Goal: Transaction & Acquisition: Purchase product/service

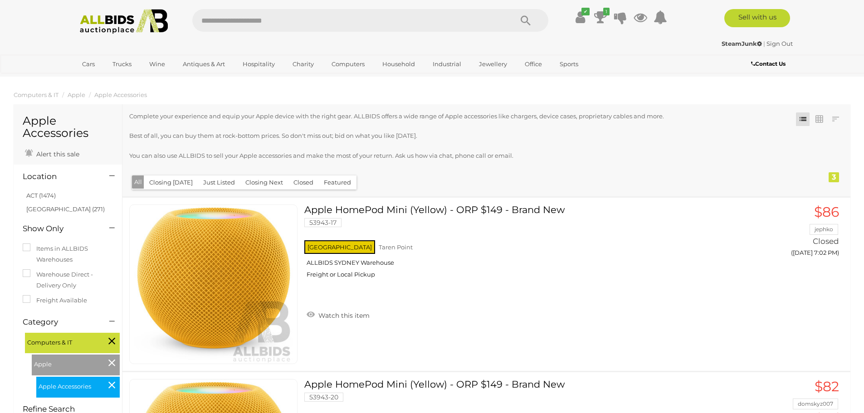
scroll to position [317, 0]
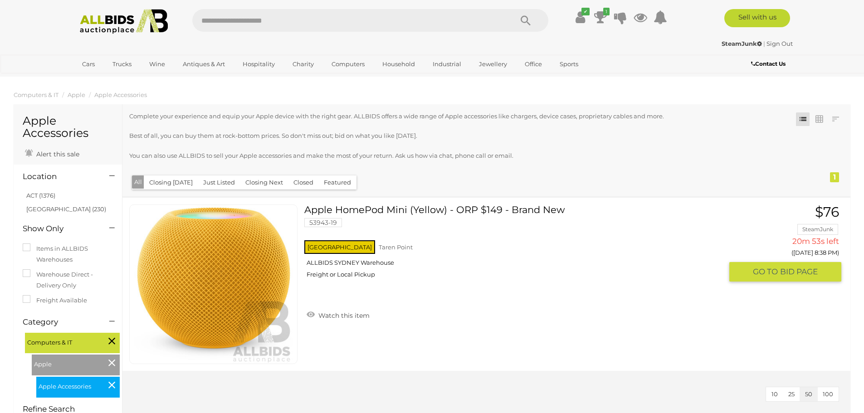
click at [772, 265] on button "GO TO BID PAGE" at bounding box center [785, 271] width 112 height 19
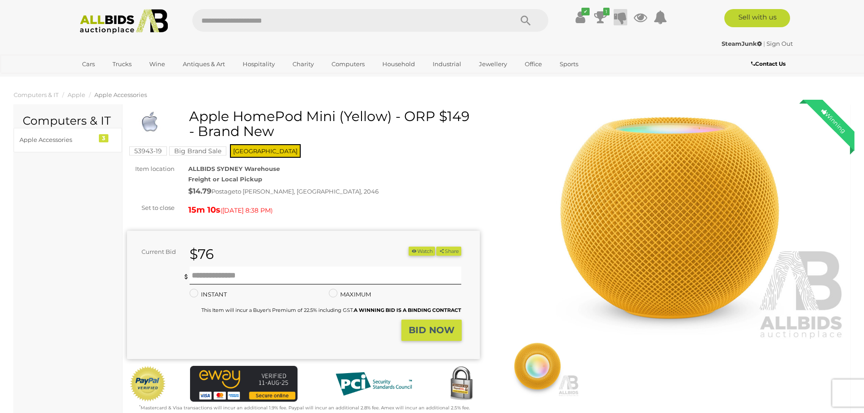
click at [621, 15] on icon at bounding box center [620, 17] width 13 height 16
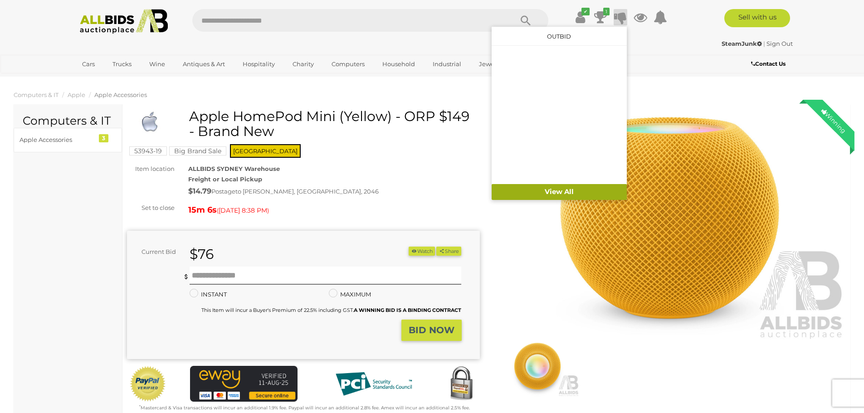
click at [549, 191] on link "View All" at bounding box center [558, 192] width 135 height 16
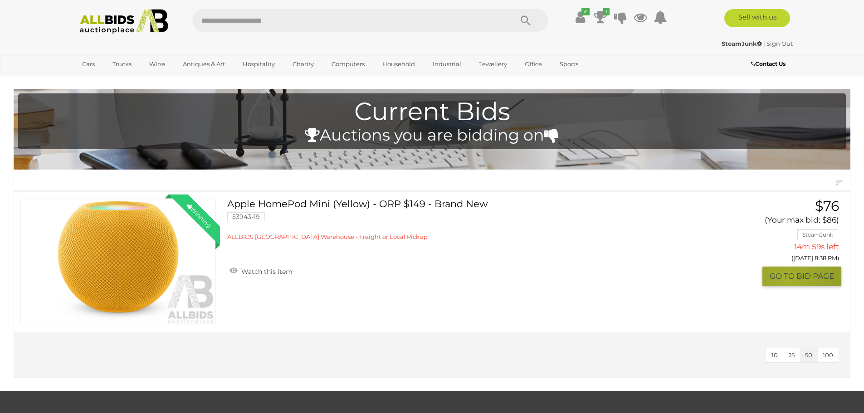
click at [788, 283] on button "GO TO BID PAGE" at bounding box center [801, 276] width 79 height 19
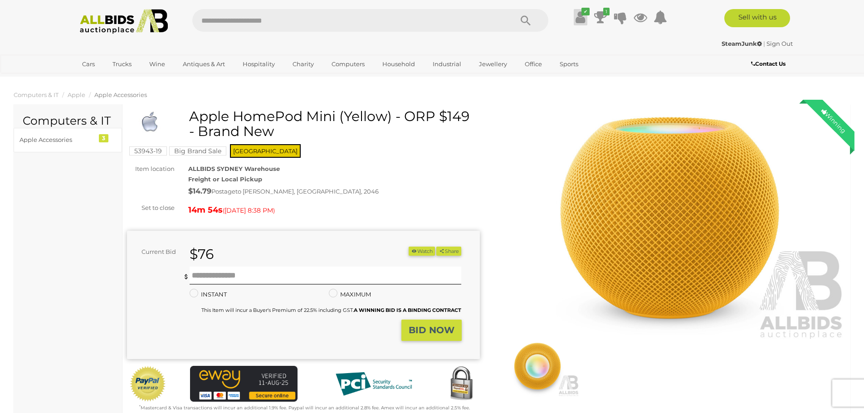
click at [578, 20] on icon at bounding box center [580, 17] width 10 height 16
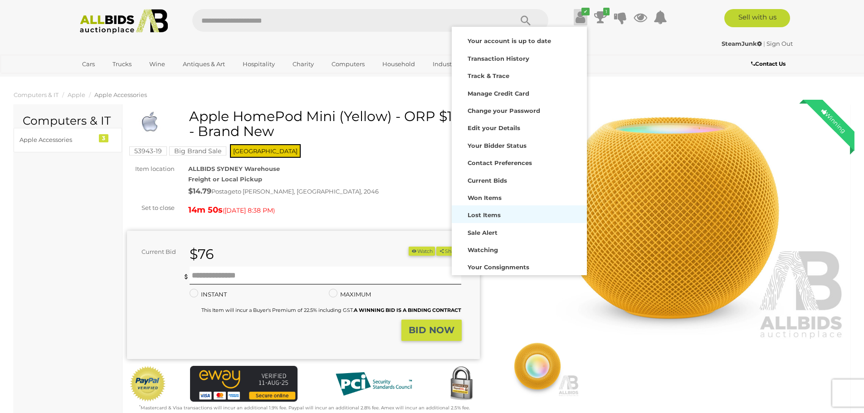
click at [480, 217] on strong "Lost Items" at bounding box center [483, 214] width 33 height 7
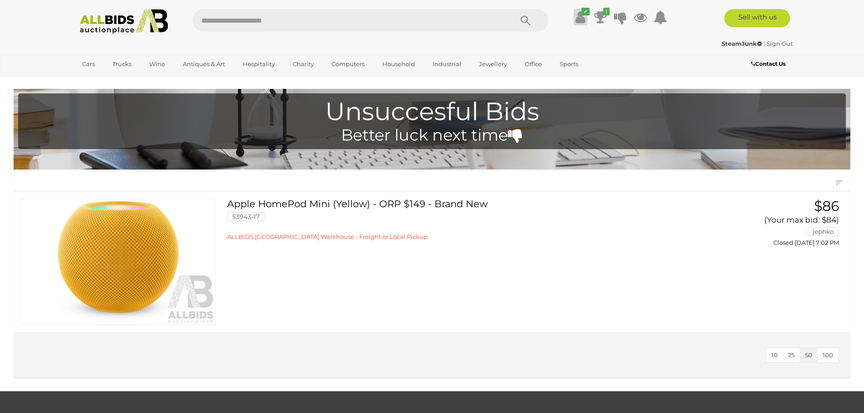
click at [578, 17] on icon at bounding box center [580, 17] width 10 height 16
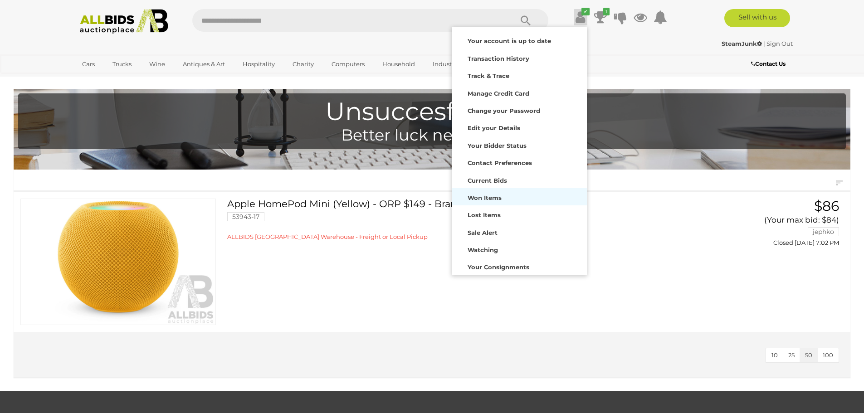
click at [486, 193] on div "Won Items" at bounding box center [519, 196] width 131 height 13
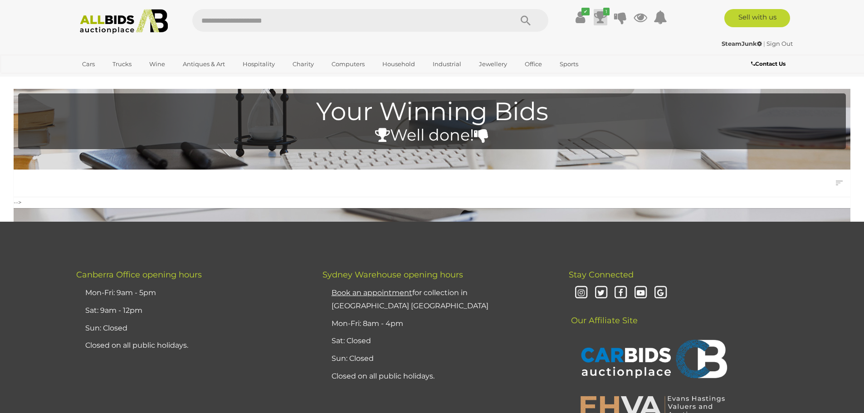
click at [601, 22] on icon at bounding box center [600, 17] width 13 height 16
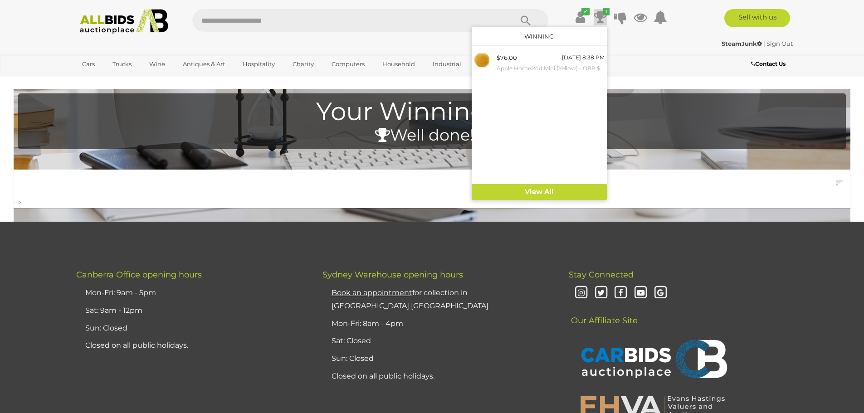
click at [600, 15] on icon at bounding box center [600, 17] width 13 height 16
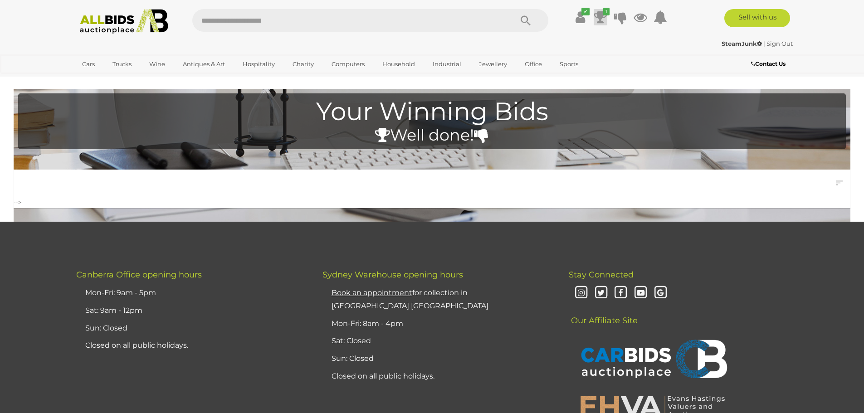
click at [599, 15] on icon at bounding box center [600, 17] width 13 height 16
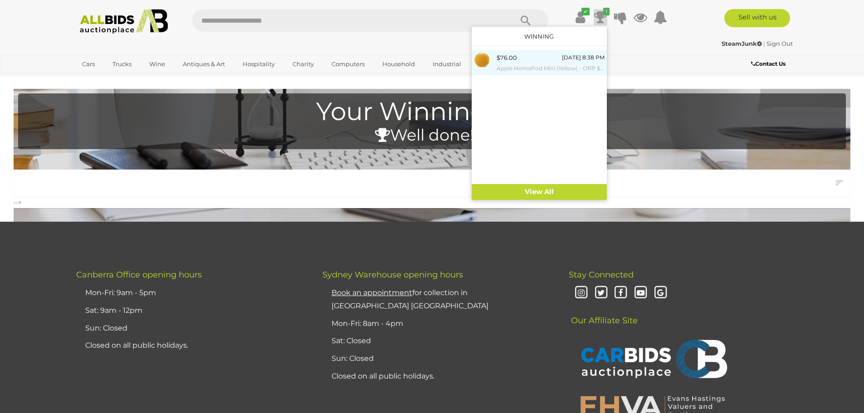
click at [510, 57] on div "$76.00" at bounding box center [506, 58] width 20 height 10
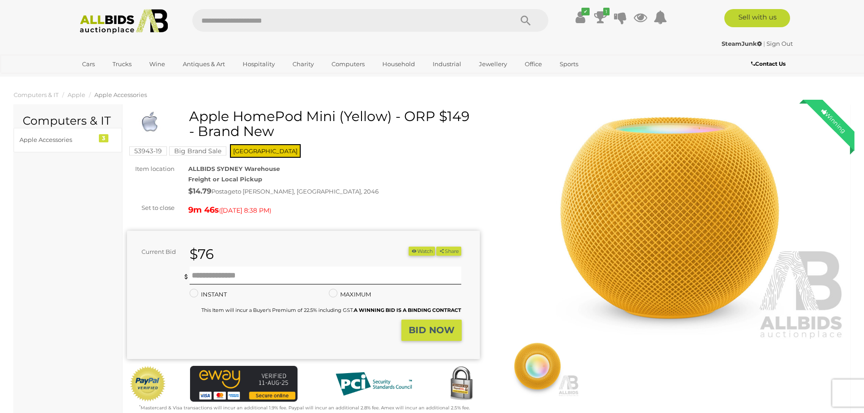
scroll to position [212, 0]
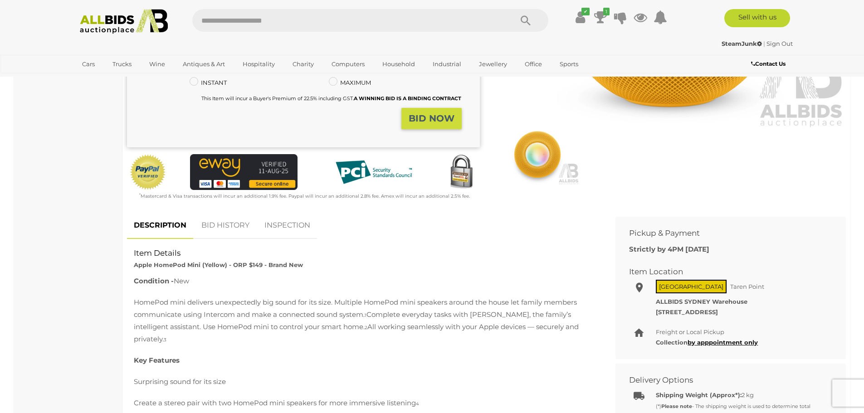
click at [236, 224] on link "BID HISTORY" at bounding box center [226, 225] width 62 height 27
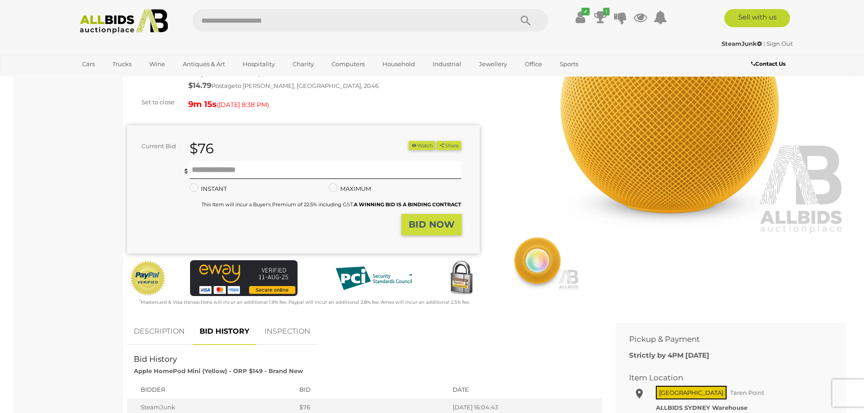
scroll to position [0, 0]
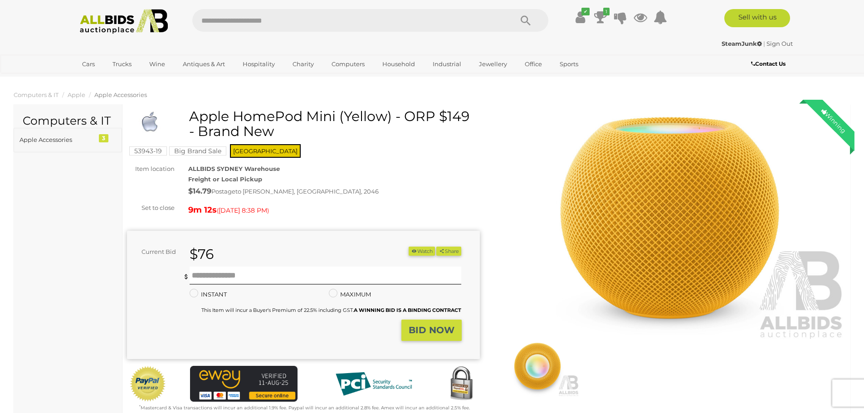
click at [99, 134] on div "3" at bounding box center [104, 138] width 10 height 8
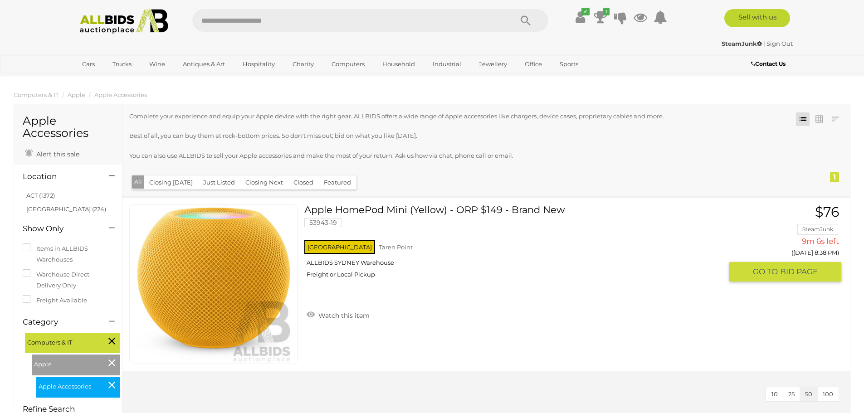
click at [781, 274] on span "BID PAGE" at bounding box center [799, 272] width 38 height 10
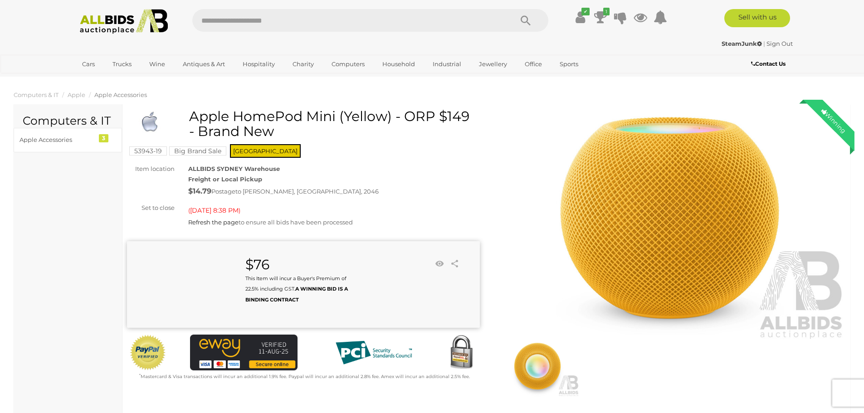
click at [144, 149] on mark "53943-19" at bounding box center [148, 150] width 38 height 9
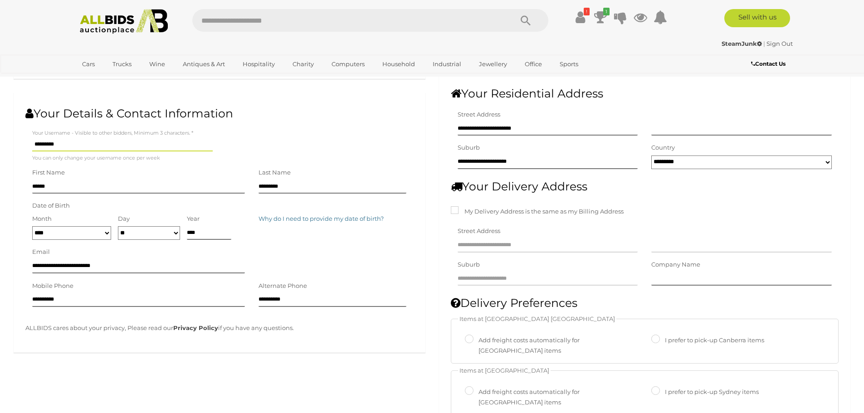
scroll to position [212, 0]
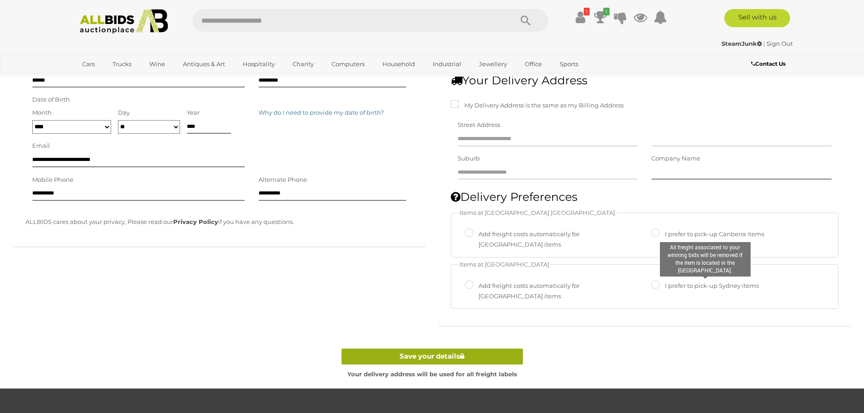
click at [418, 349] on link "Save your details" at bounding box center [431, 357] width 181 height 16
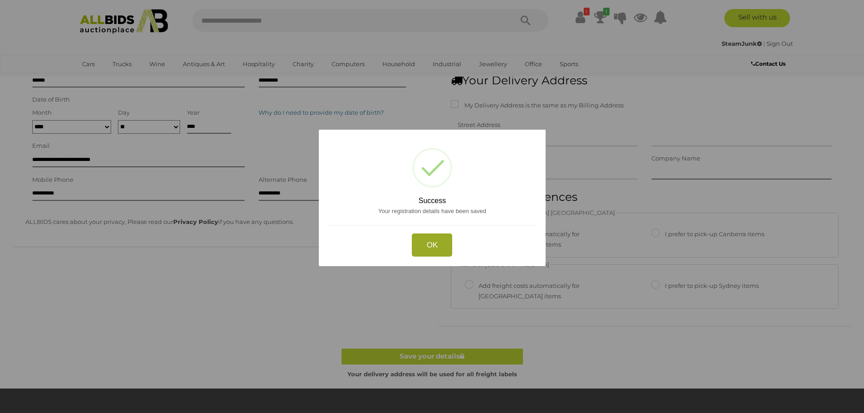
click at [436, 247] on button "OK" at bounding box center [432, 244] width 40 height 23
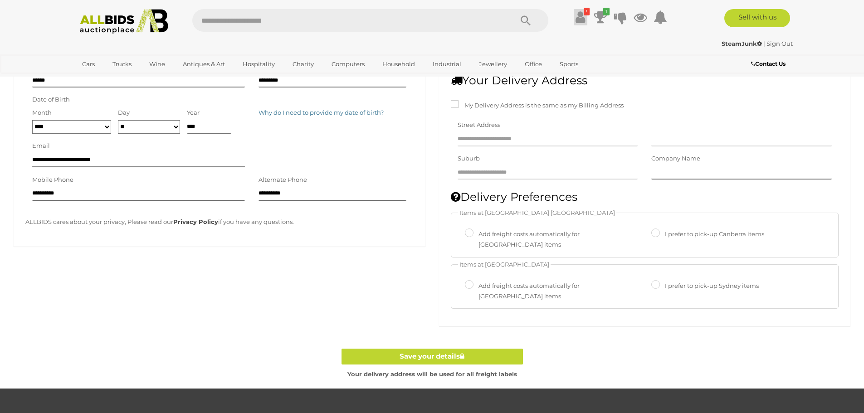
click at [578, 14] on icon at bounding box center [580, 17] width 10 height 16
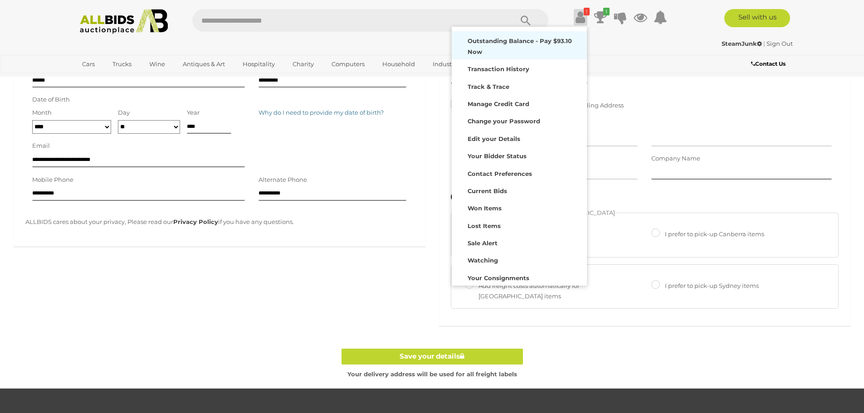
click at [502, 44] on strong "Outstanding Balance - Pay $93.10 Now" at bounding box center [519, 46] width 104 height 18
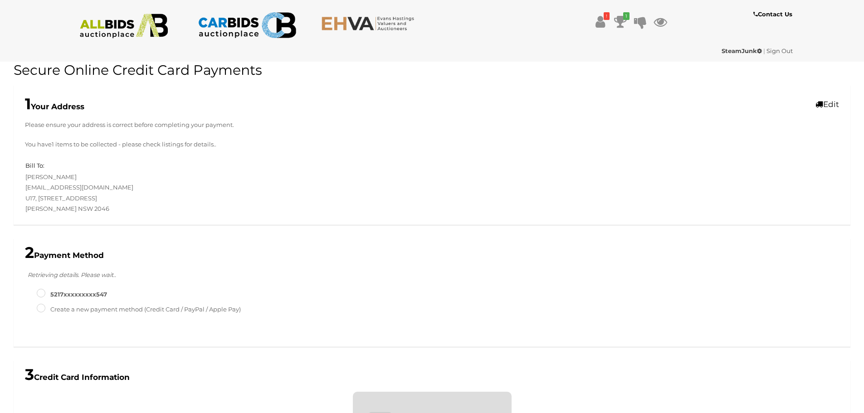
scroll to position [270, 0]
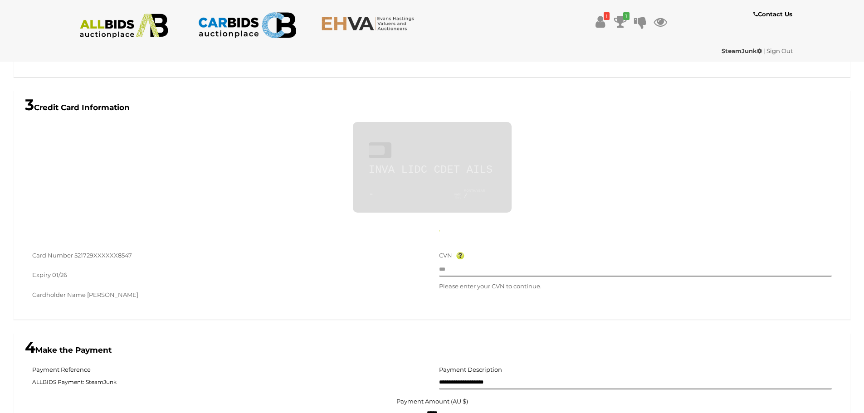
type input "**********"
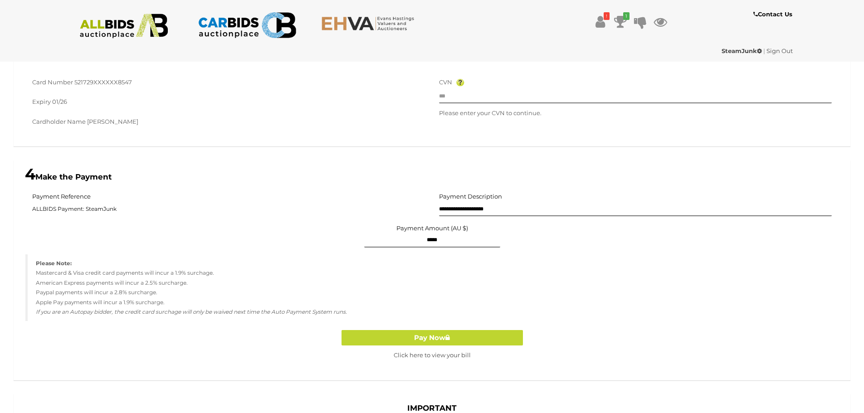
scroll to position [0, 0]
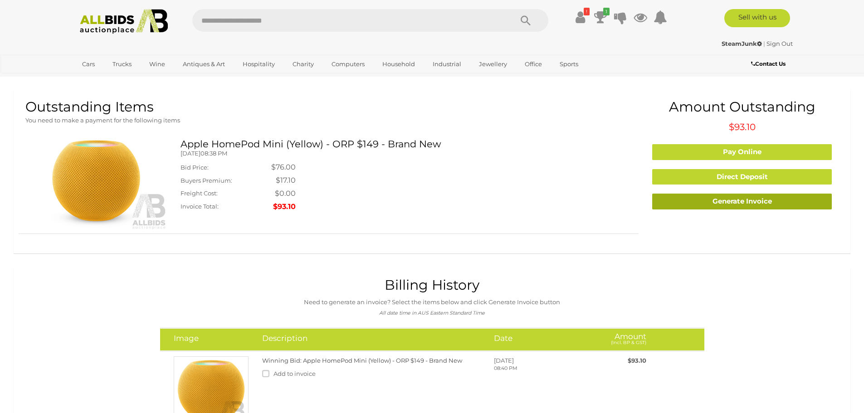
click at [732, 203] on link "Generate Invoice" at bounding box center [742, 202] width 180 height 16
click at [762, 64] on b "Contact Us" at bounding box center [768, 63] width 34 height 7
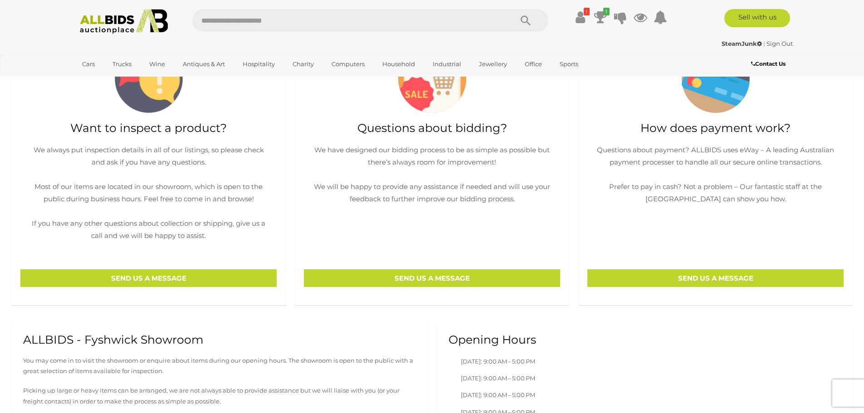
scroll to position [317, 0]
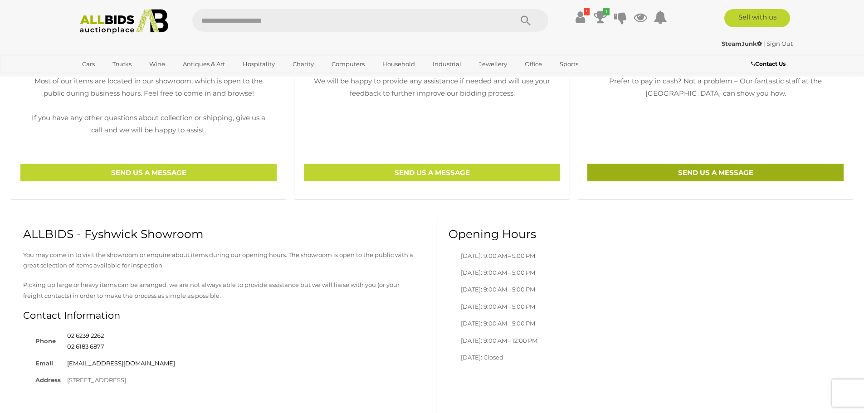
click at [706, 170] on p "SEND US A MESSAGE" at bounding box center [715, 173] width 256 height 18
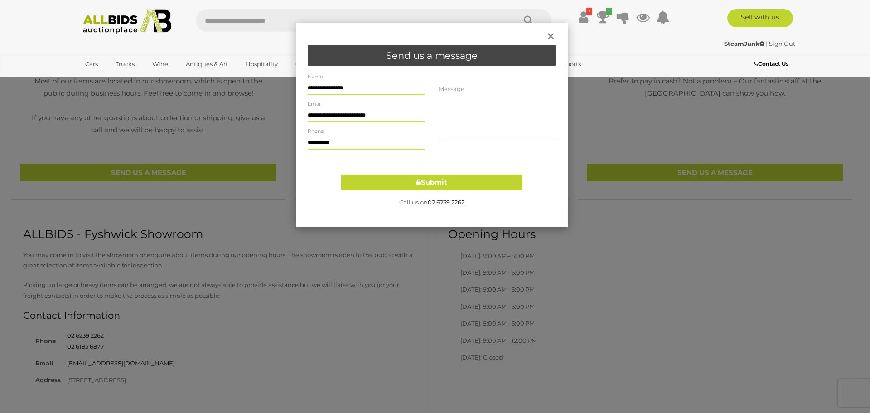
click at [477, 132] on textarea at bounding box center [497, 111] width 117 height 58
paste textarea "**********"
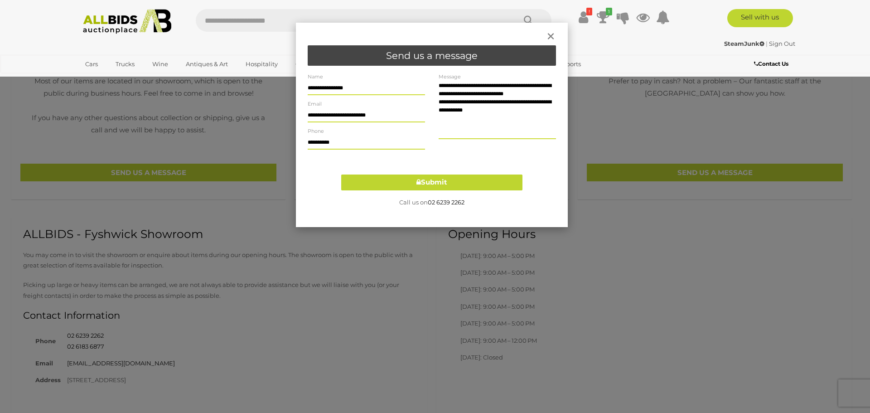
click at [459, 108] on textarea "**********" at bounding box center [497, 111] width 117 height 58
click at [535, 109] on textarea "**********" at bounding box center [497, 111] width 117 height 58
type textarea "**********"
click at [433, 183] on button "Submit" at bounding box center [431, 183] width 181 height 16
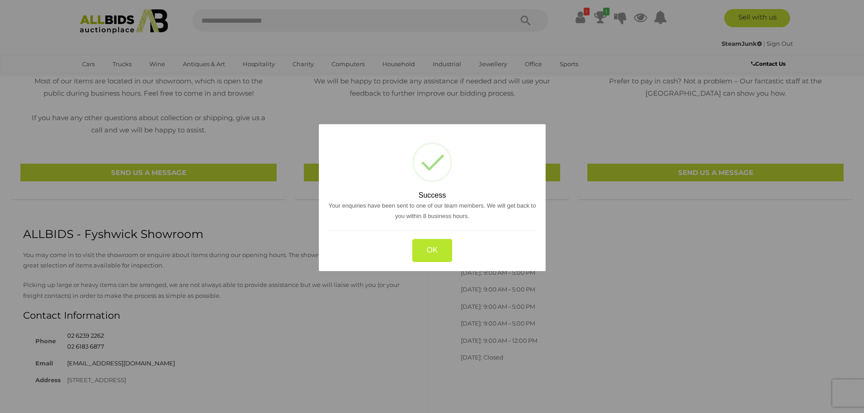
click at [436, 247] on button "OK" at bounding box center [432, 250] width 40 height 23
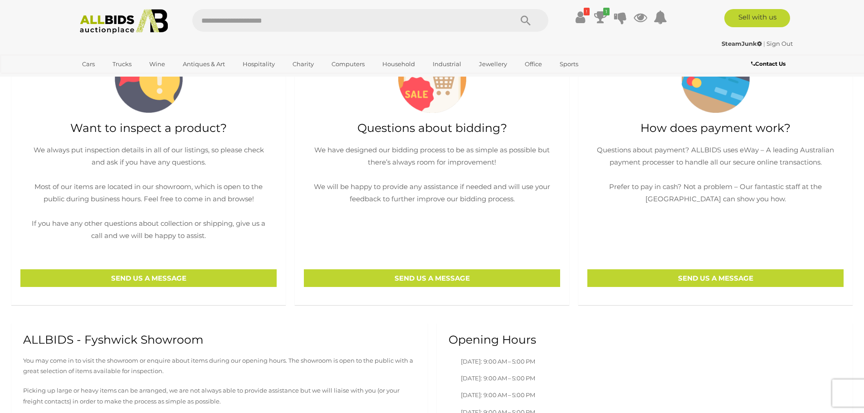
scroll to position [0, 0]
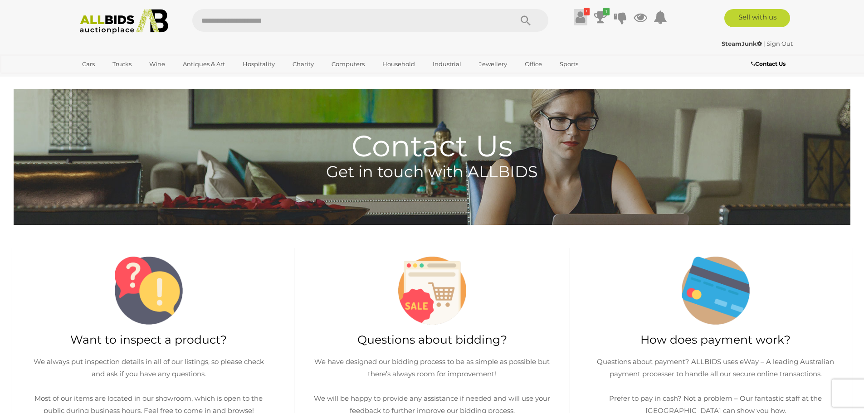
click at [578, 18] on icon at bounding box center [580, 17] width 10 height 16
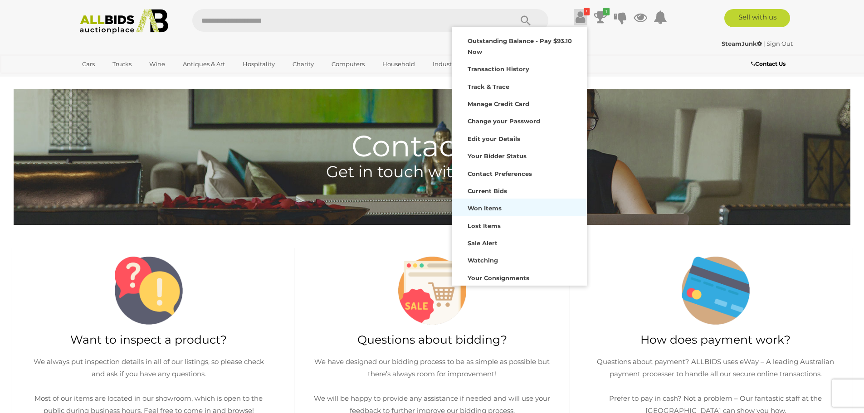
click at [489, 207] on strong "Won Items" at bounding box center [484, 207] width 34 height 7
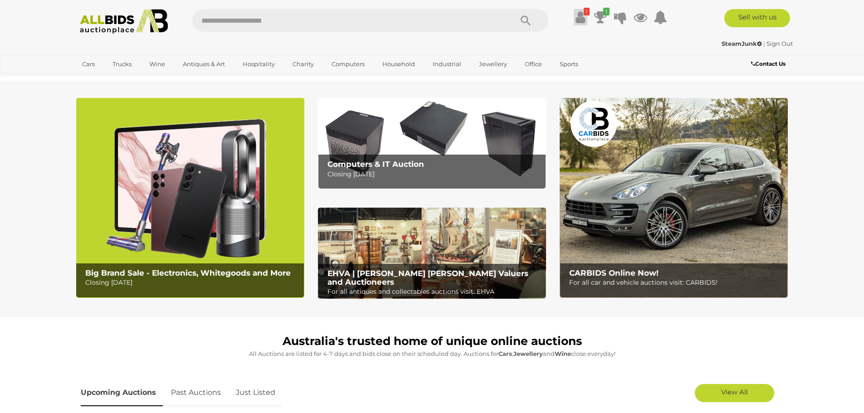
click at [577, 18] on icon at bounding box center [580, 17] width 10 height 16
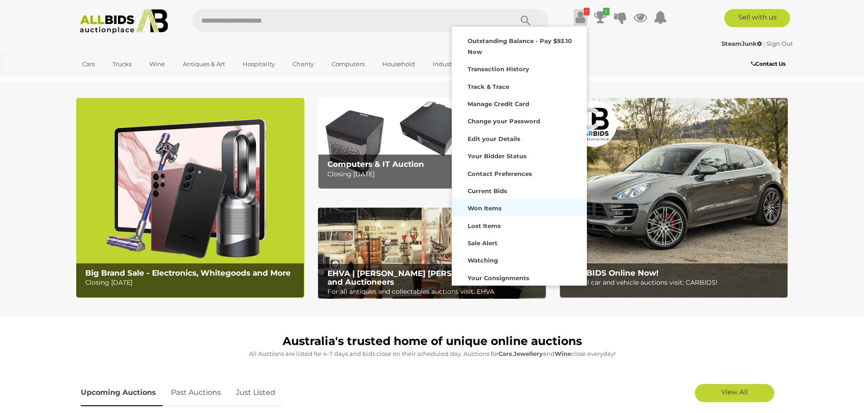
click at [480, 208] on strong "Won Items" at bounding box center [484, 207] width 34 height 7
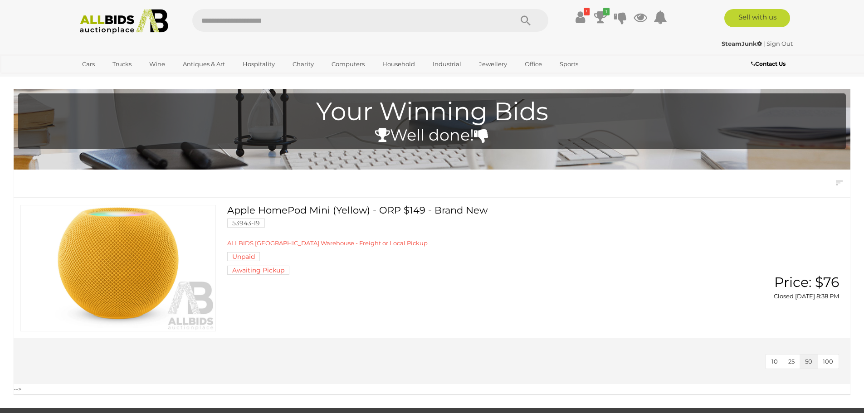
click at [331, 243] on span "ALLBIDS SYDNEY Warehouse - Freight or Local Pickup" at bounding box center [327, 242] width 200 height 7
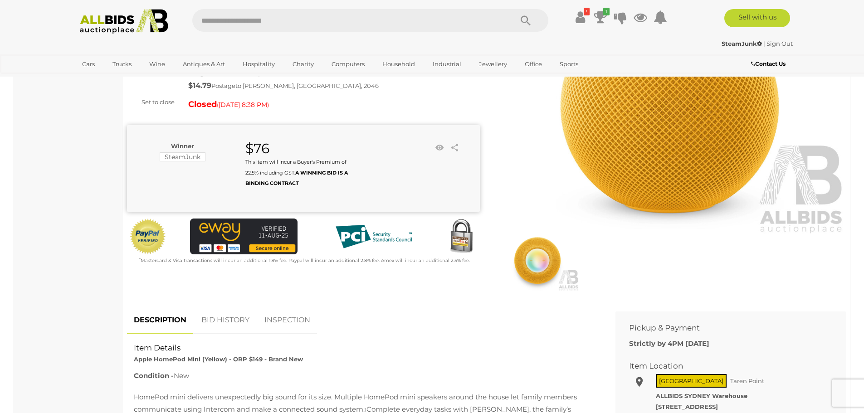
scroll to position [212, 0]
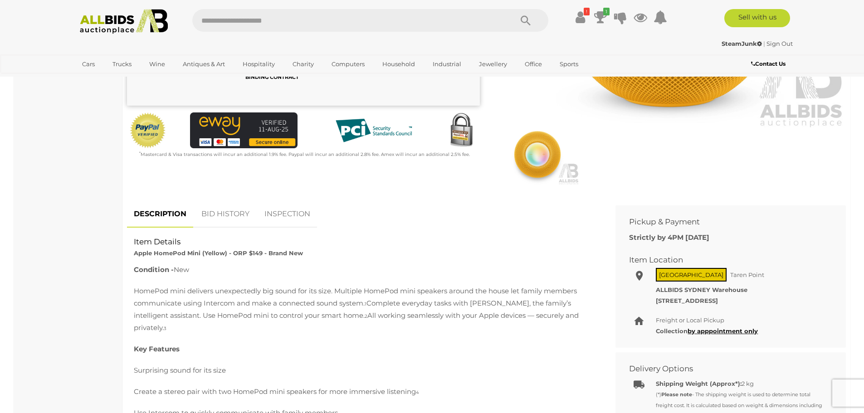
click at [294, 214] on link "INSPECTION" at bounding box center [287, 214] width 59 height 27
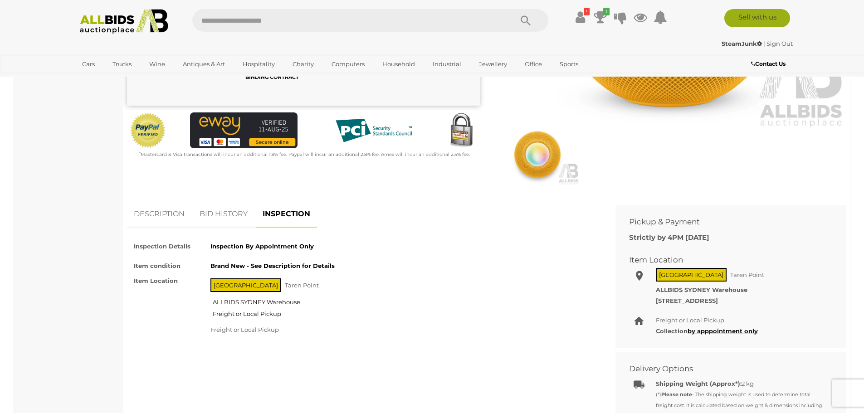
click at [763, 17] on link "Sell with us" at bounding box center [757, 18] width 66 height 18
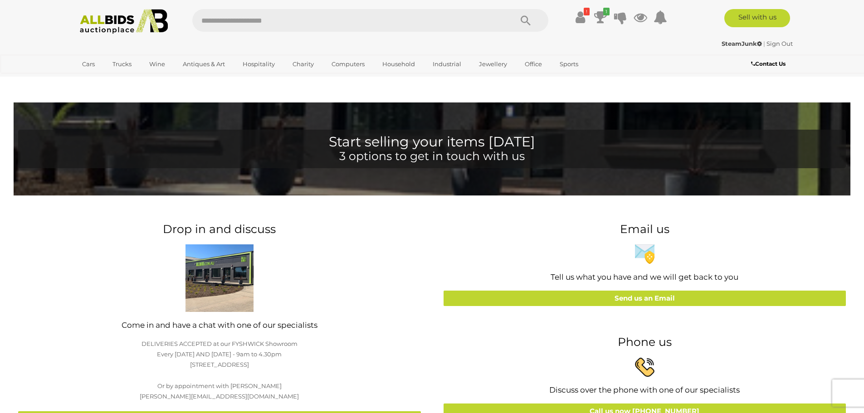
click at [767, 63] on b "Contact Us" at bounding box center [768, 63] width 34 height 7
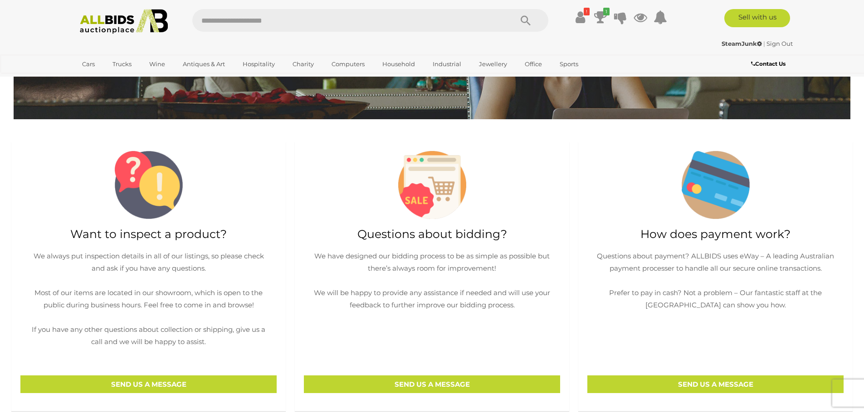
scroll to position [212, 0]
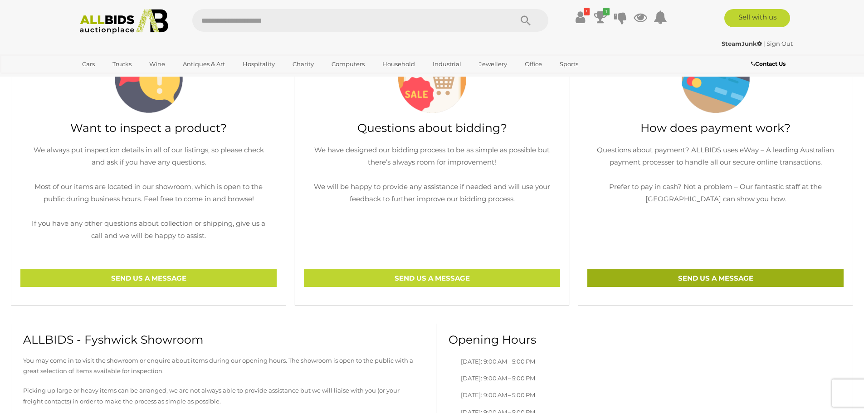
click at [701, 280] on p "SEND US A MESSAGE" at bounding box center [715, 278] width 256 height 18
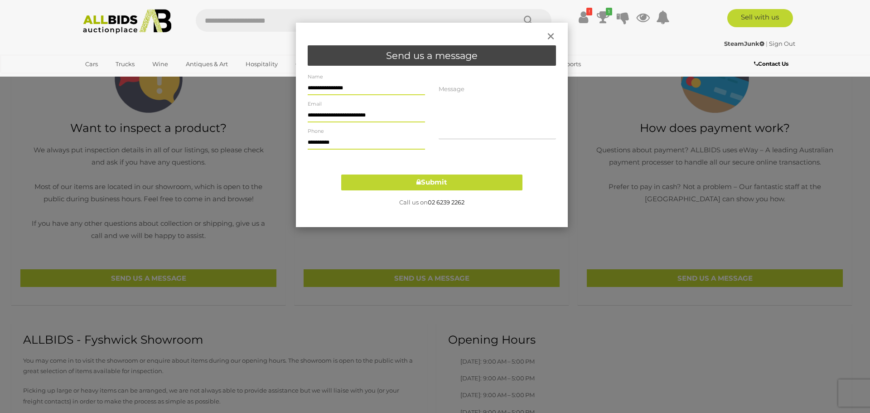
click at [452, 118] on textarea at bounding box center [497, 111] width 117 height 58
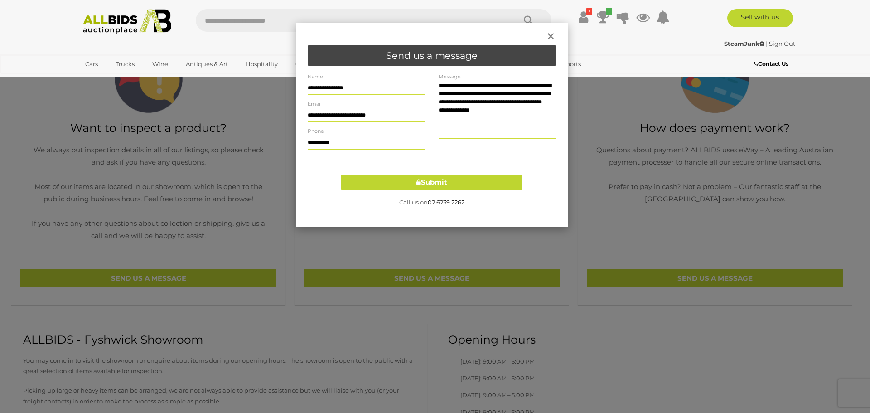
click at [461, 118] on textarea "**********" at bounding box center [497, 111] width 117 height 58
type textarea "**********"
click at [443, 185] on button "Submit" at bounding box center [431, 183] width 181 height 16
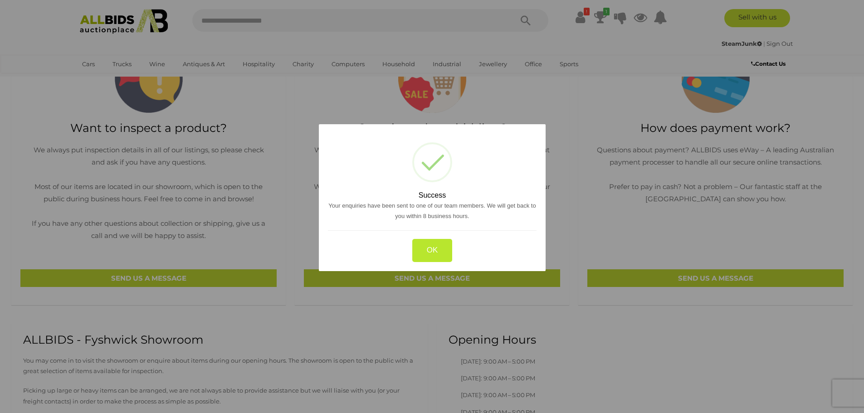
click at [441, 250] on button "OK" at bounding box center [432, 250] width 40 height 23
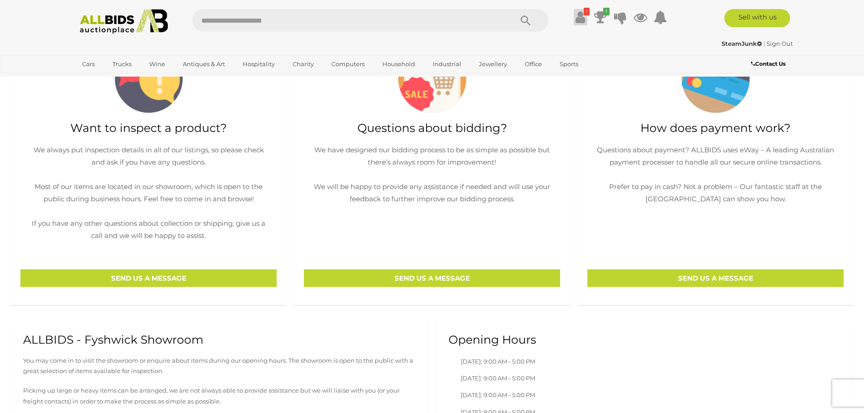
click at [577, 18] on icon at bounding box center [580, 17] width 10 height 16
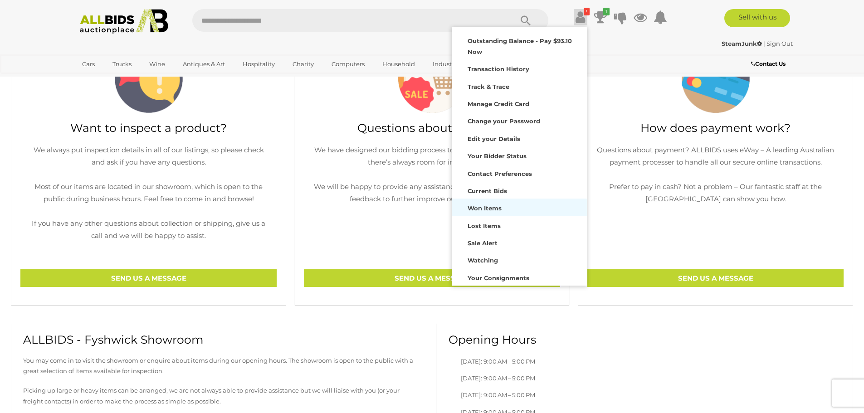
click at [490, 208] on strong "Won Items" at bounding box center [484, 207] width 34 height 7
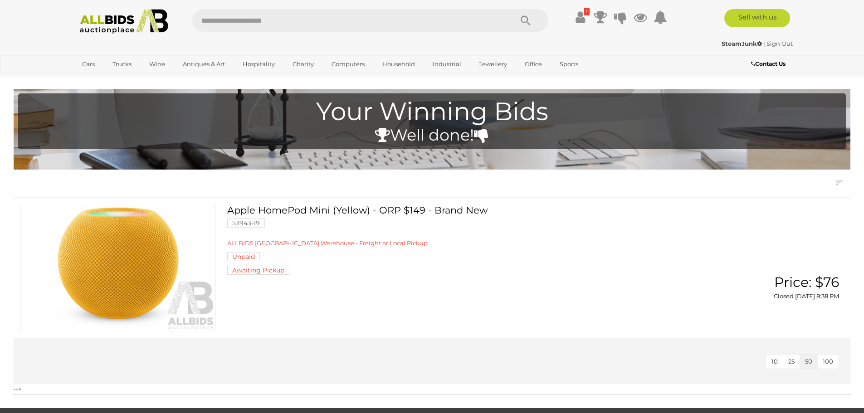
click at [248, 247] on span "ALLBIDS [GEOGRAPHIC_DATA] Warehouse - Freight or Local Pickup" at bounding box center [327, 242] width 200 height 7
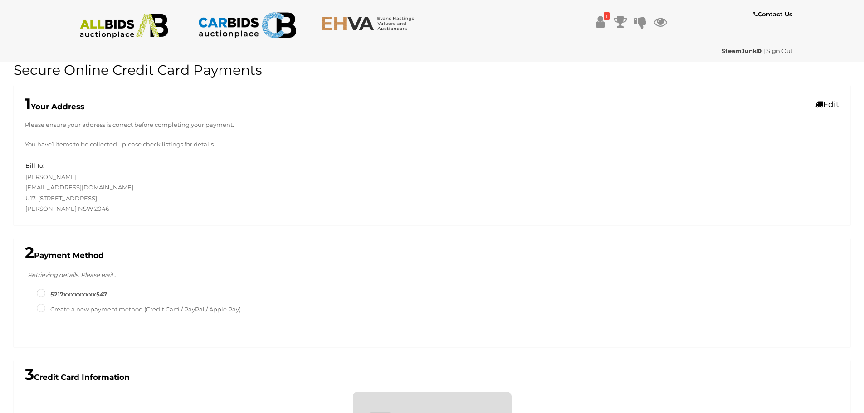
scroll to position [270, 0]
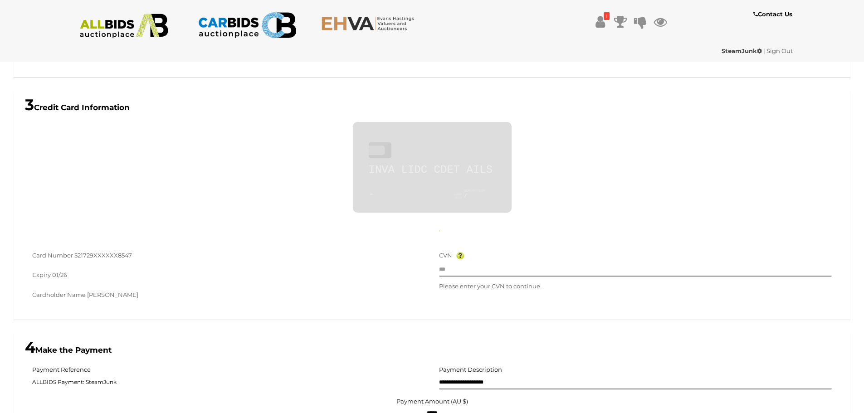
type input "**********"
click at [463, 272] on input "text" at bounding box center [635, 270] width 393 height 14
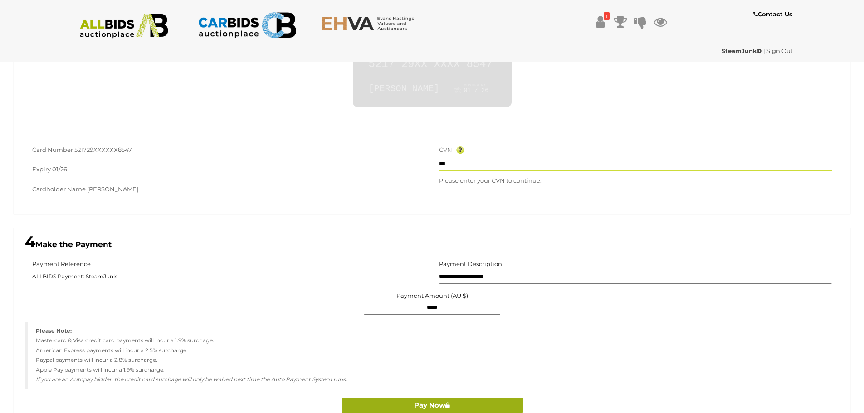
type input "***"
click at [430, 403] on button "Pay Now" at bounding box center [431, 406] width 181 height 16
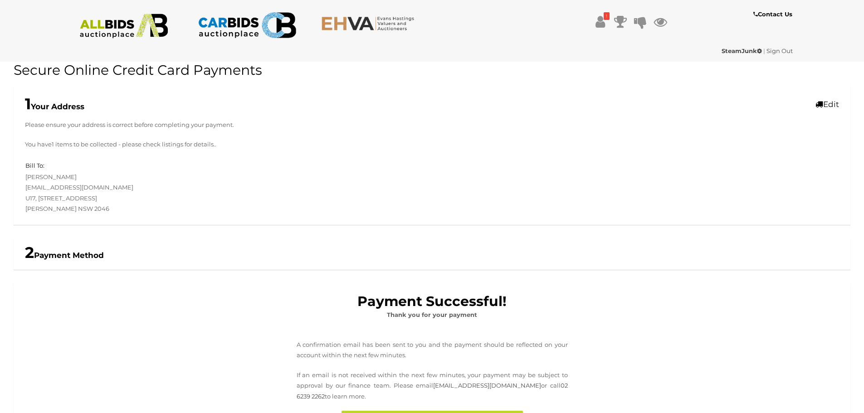
click at [738, 53] on strong "SteamJunk" at bounding box center [741, 50] width 40 height 7
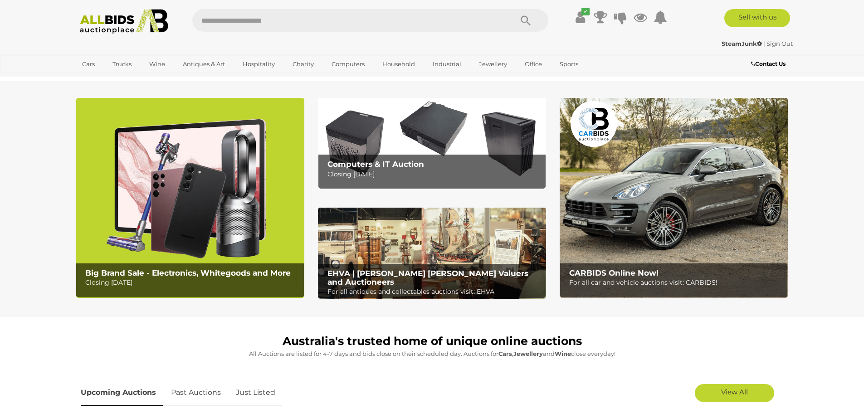
click at [182, 228] on img at bounding box center [190, 198] width 228 height 200
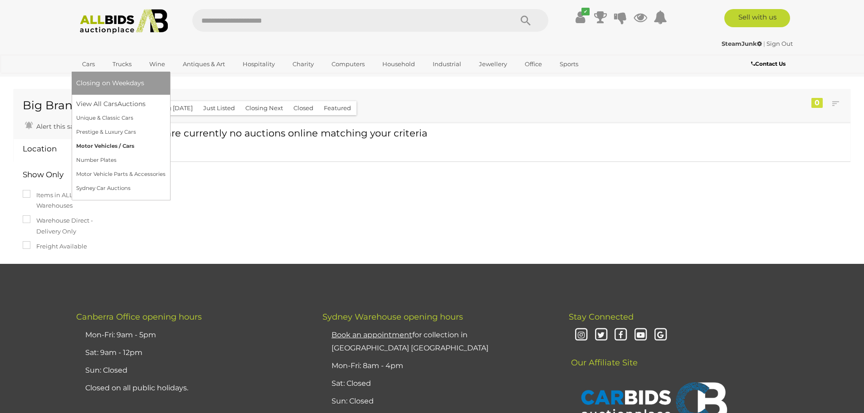
click at [94, 149] on link "Motor Vehicles / Cars" at bounding box center [120, 146] width 89 height 14
